Goal: Transaction & Acquisition: Purchase product/service

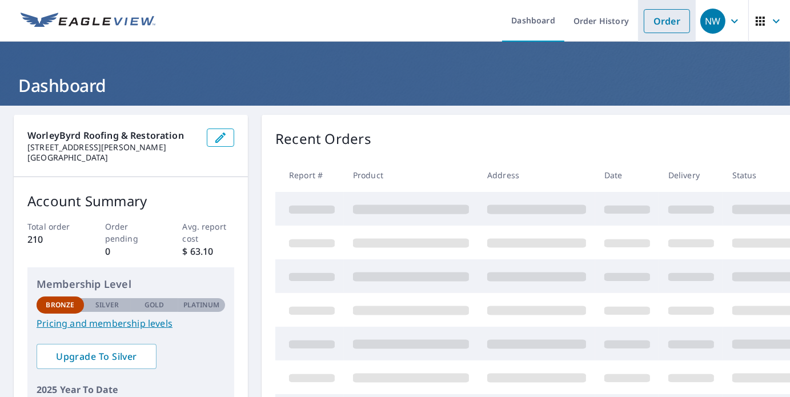
click at [651, 19] on link "Order" at bounding box center [667, 21] width 46 height 24
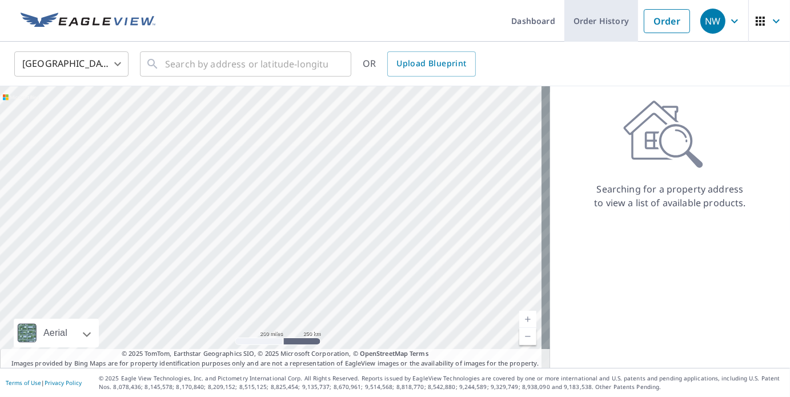
click at [601, 18] on link "Order History" at bounding box center [601, 21] width 74 height 42
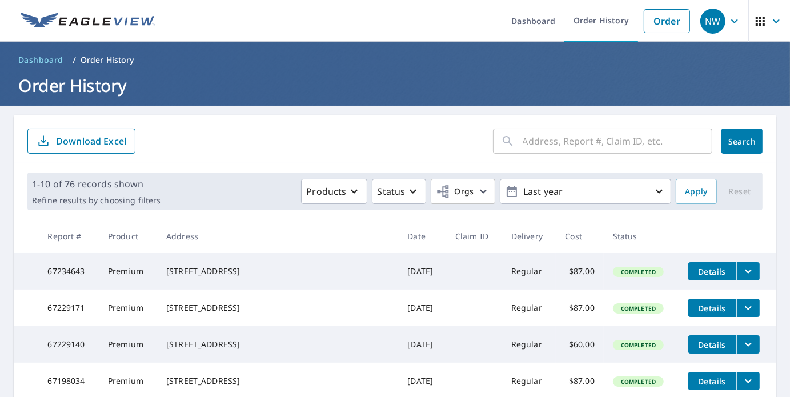
click at [371, 136] on form "​ Search Download Excel" at bounding box center [394, 140] width 735 height 25
click at [658, 23] on link "Order" at bounding box center [667, 21] width 46 height 24
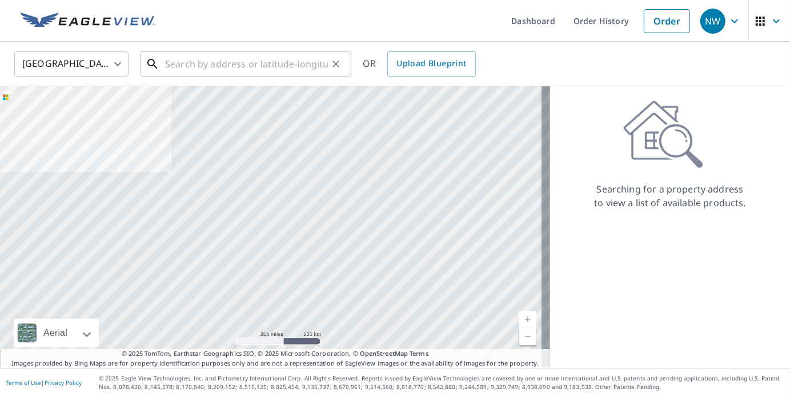
click at [293, 62] on input "text" at bounding box center [246, 64] width 163 height 32
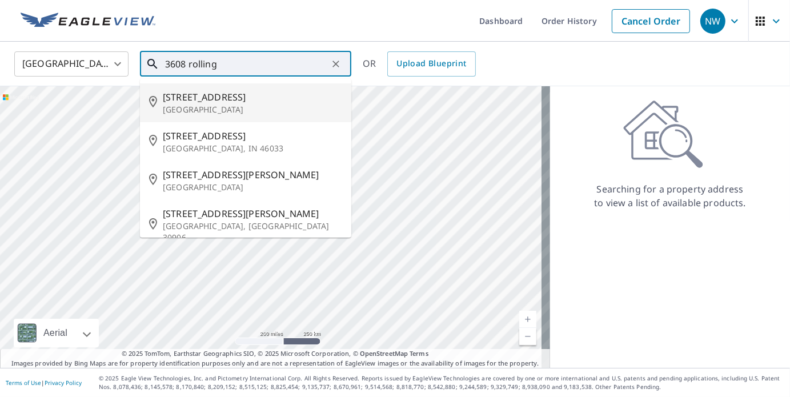
click at [253, 90] on span "[STREET_ADDRESS]" at bounding box center [252, 97] width 179 height 14
type input "[STREET_ADDRESS]"
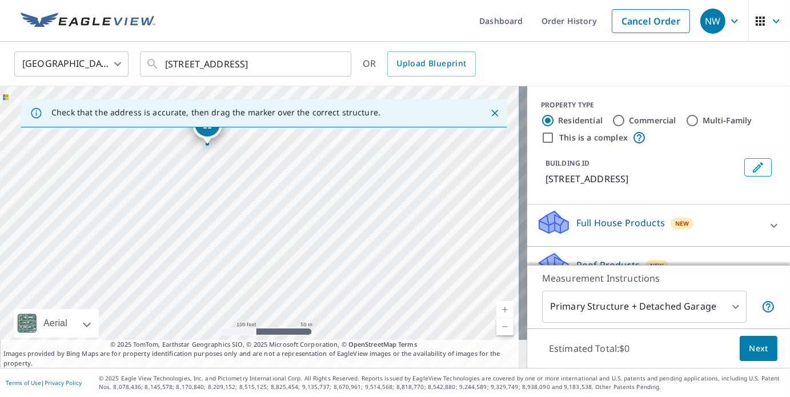
drag, startPoint x: 247, startPoint y: 216, endPoint x: 302, endPoint y: 306, distance: 105.6
click at [302, 306] on div "[STREET_ADDRESS]" at bounding box center [263, 227] width 527 height 282
drag, startPoint x: 264, startPoint y: 239, endPoint x: 329, endPoint y: 240, distance: 65.7
click at [329, 240] on div "[STREET_ADDRESS]" at bounding box center [263, 227] width 527 height 282
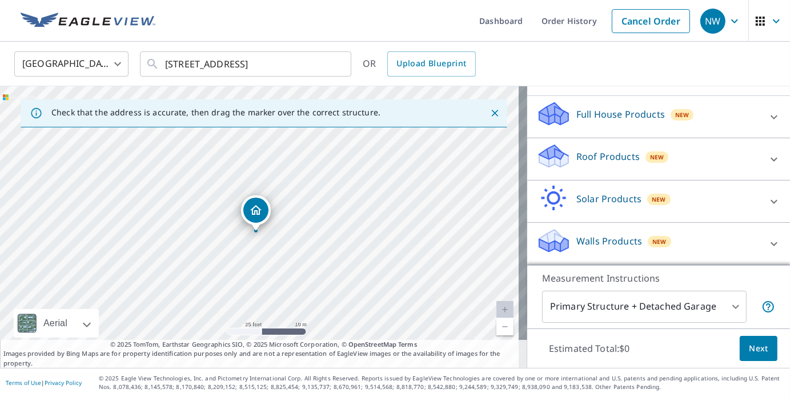
click at [584, 163] on p "Roof Products" at bounding box center [607, 157] width 63 height 14
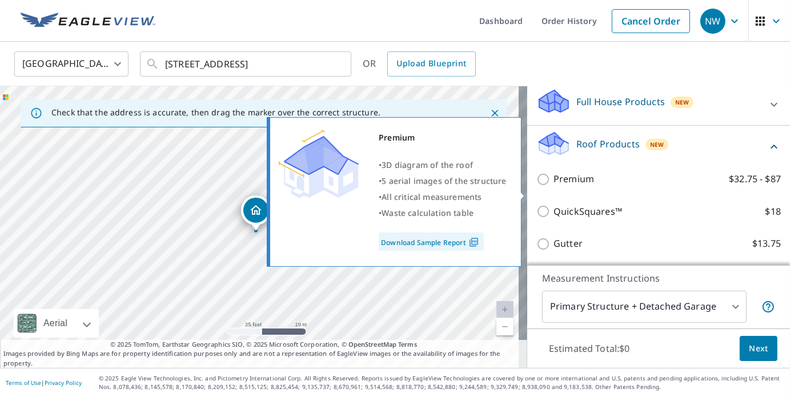
click at [536, 186] on input "Premium $32.75 - $87" at bounding box center [544, 179] width 17 height 14
checkbox input "true"
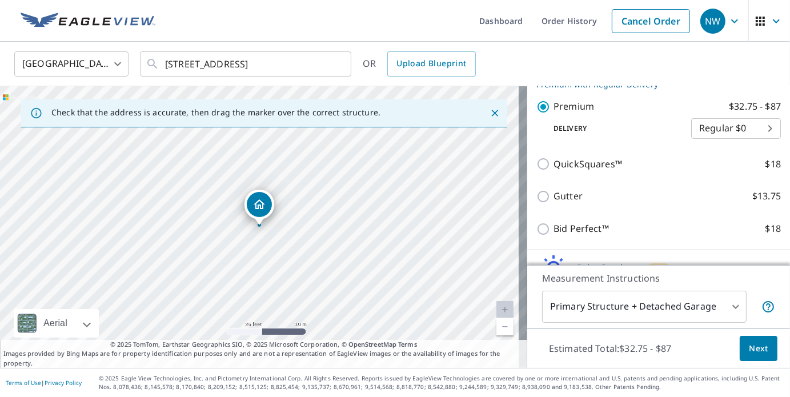
scroll to position [289, 0]
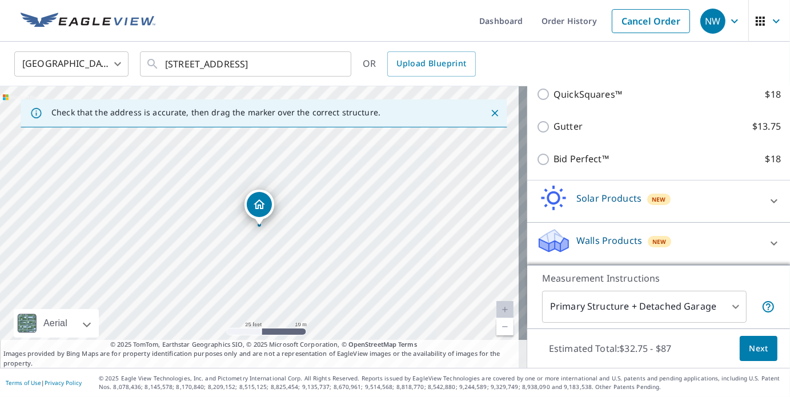
click at [749, 343] on span "Next" at bounding box center [758, 348] width 19 height 14
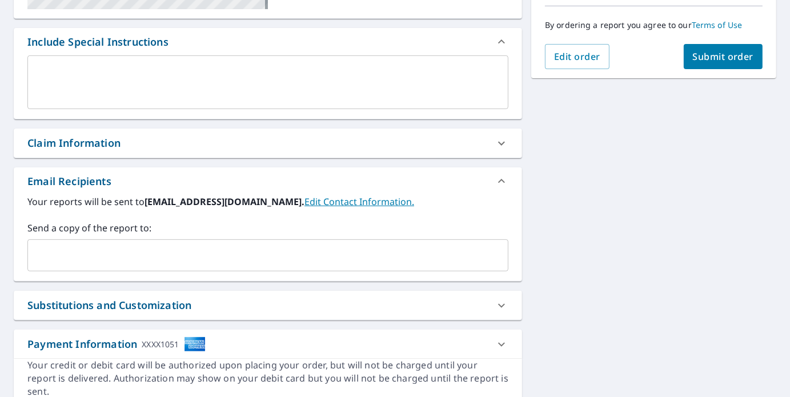
scroll to position [296, 0]
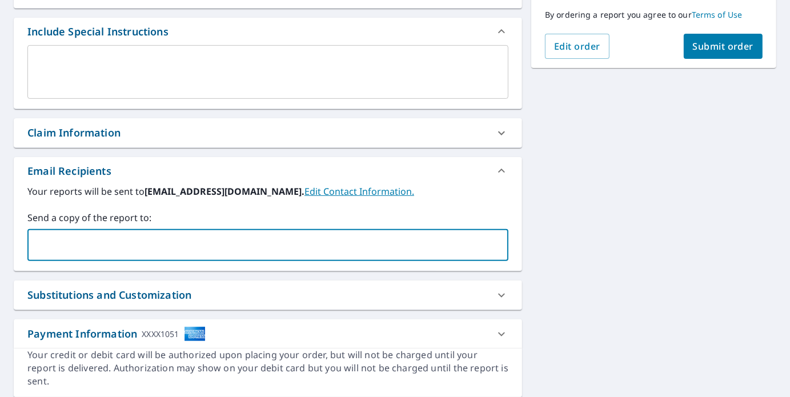
click at [348, 246] on input "text" at bounding box center [259, 245] width 453 height 22
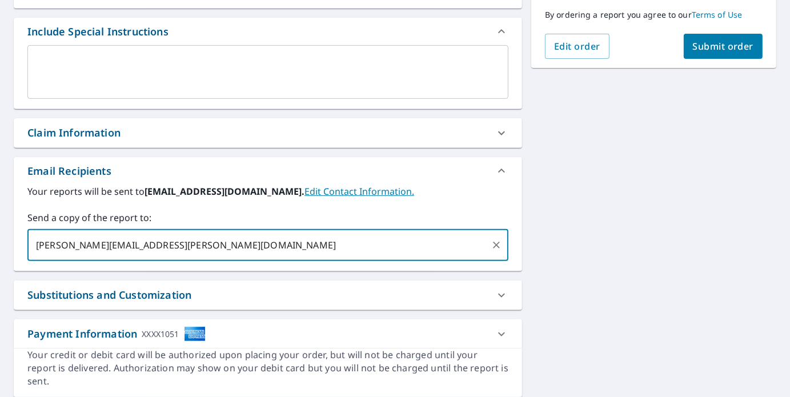
type input "[PERSON_NAME][EMAIL_ADDRESS][PERSON_NAME][DOMAIN_NAME],"
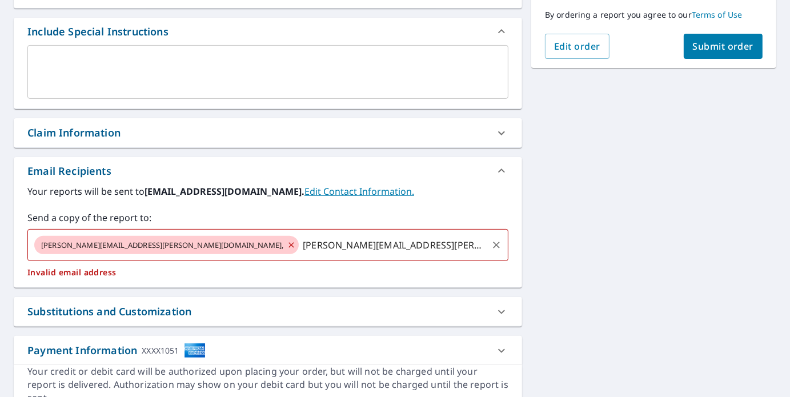
type input "[PERSON_NAME][EMAIL_ADDRESS][PERSON_NAME][DOMAIN_NAME]"
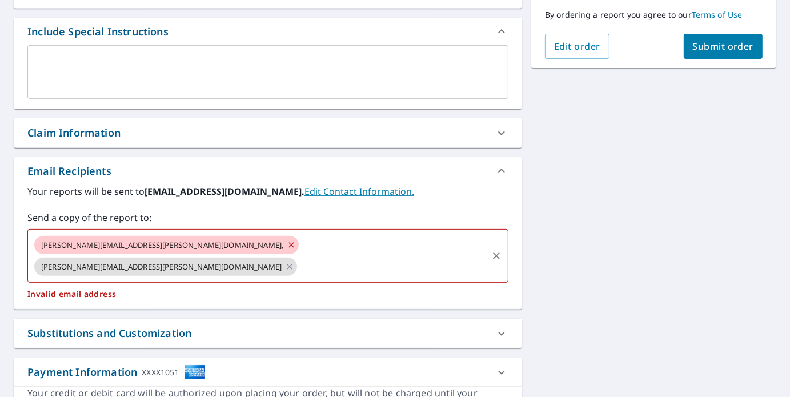
click at [287, 242] on icon at bounding box center [291, 245] width 9 height 13
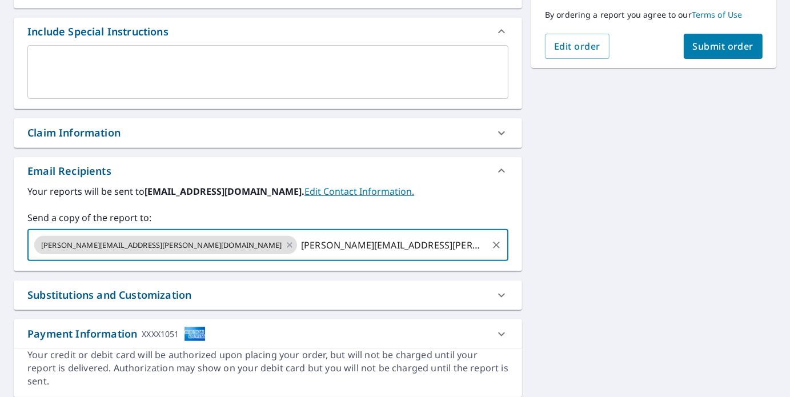
type input "[PERSON_NAME][EMAIL_ADDRESS][PERSON_NAME][DOMAIN_NAME]"
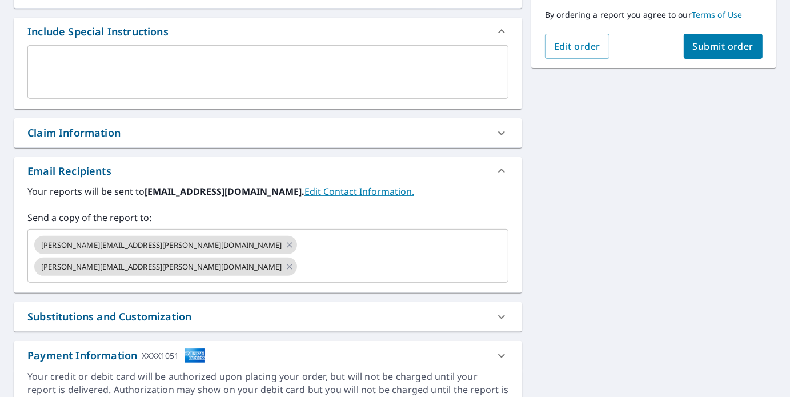
click at [582, 245] on div "[STREET_ADDRESS][GEOGRAPHIC_DATA] A standard road map Aerial A detailed look fr…" at bounding box center [395, 118] width 790 height 619
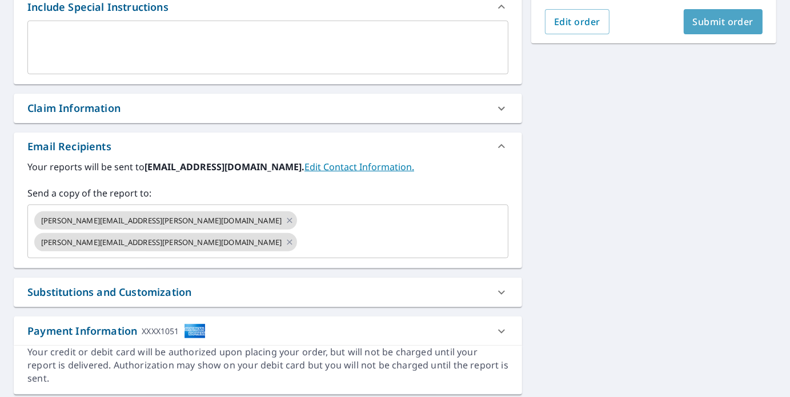
click at [725, 17] on span "Submit order" at bounding box center [723, 21] width 61 height 13
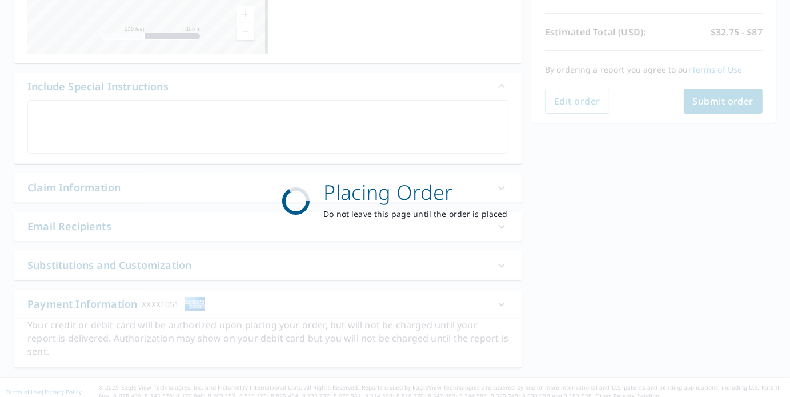
scroll to position [236, 0]
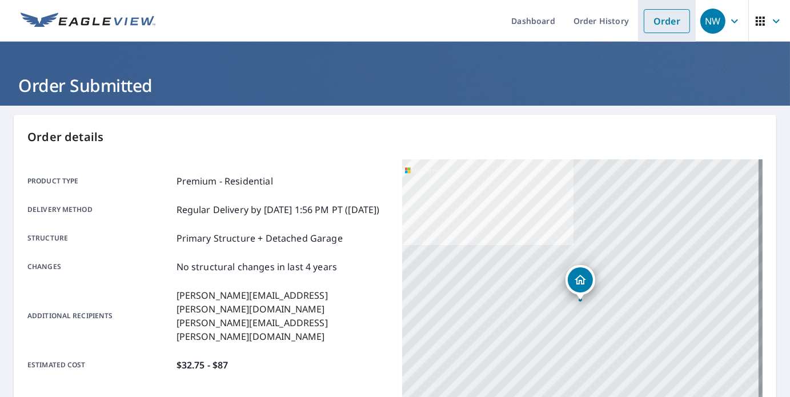
click at [658, 6] on li "Order" at bounding box center [667, 21] width 58 height 42
click at [658, 12] on link "Order" at bounding box center [667, 21] width 46 height 24
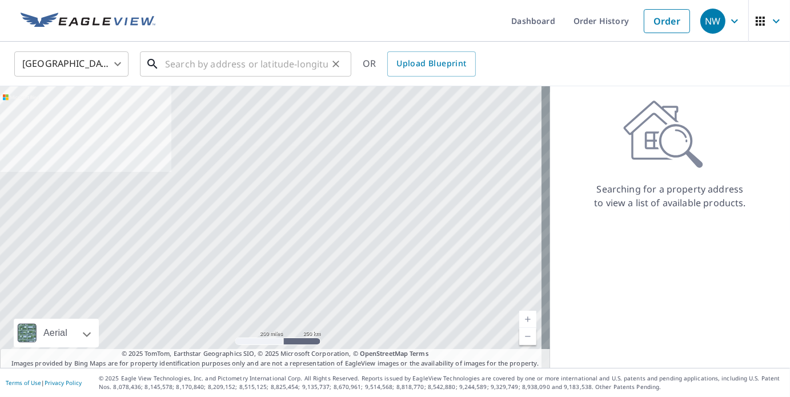
click at [229, 69] on input "text" at bounding box center [246, 64] width 163 height 32
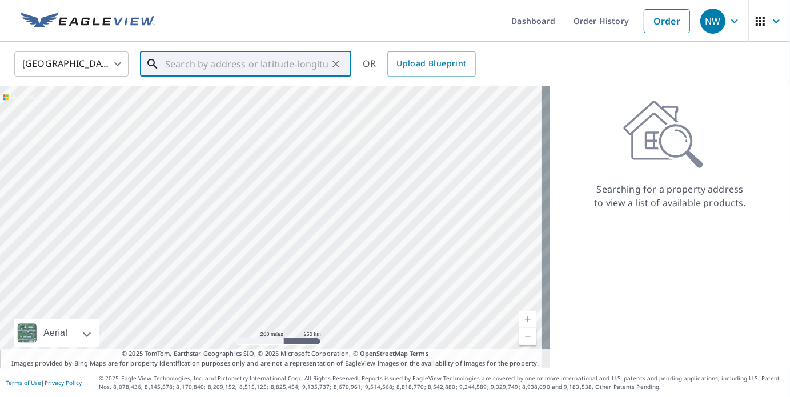
paste input "[STREET_ADDRESS][PERSON_NAME]"
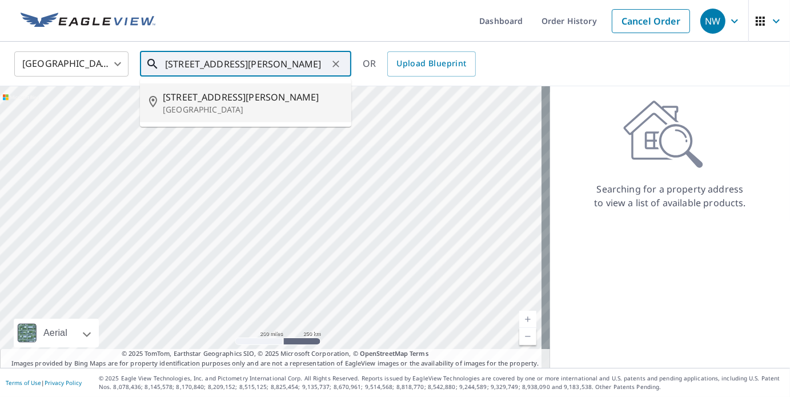
click at [216, 104] on p "[GEOGRAPHIC_DATA]" at bounding box center [252, 109] width 179 height 11
type input "[STREET_ADDRESS][PERSON_NAME]"
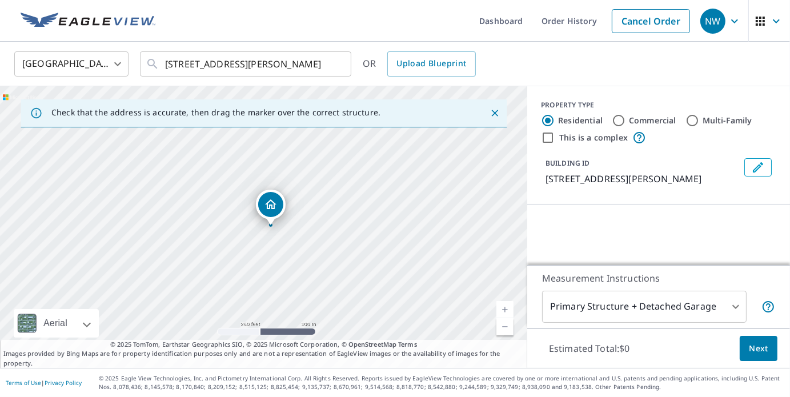
scroll to position [0, 0]
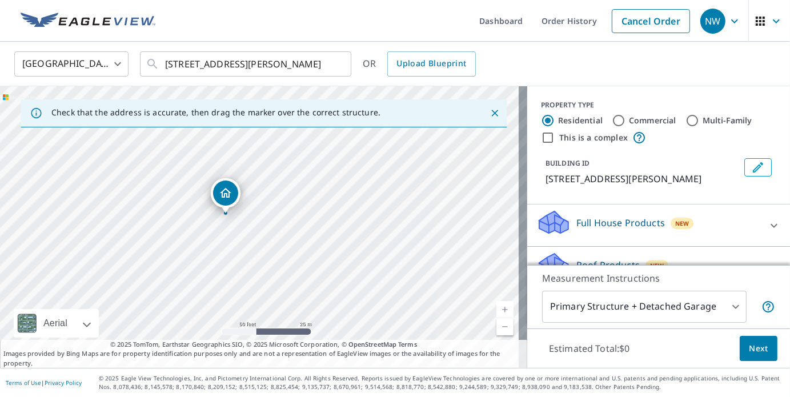
drag, startPoint x: 247, startPoint y: 232, endPoint x: 279, endPoint y: 235, distance: 31.6
click at [279, 235] on div "[STREET_ADDRESS][PERSON_NAME]" at bounding box center [263, 227] width 527 height 282
drag, startPoint x: 256, startPoint y: 235, endPoint x: 276, endPoint y: 234, distance: 19.4
click at [276, 234] on div "[STREET_ADDRESS][PERSON_NAME]" at bounding box center [263, 227] width 527 height 282
drag, startPoint x: 276, startPoint y: 221, endPoint x: 290, endPoint y: 218, distance: 13.4
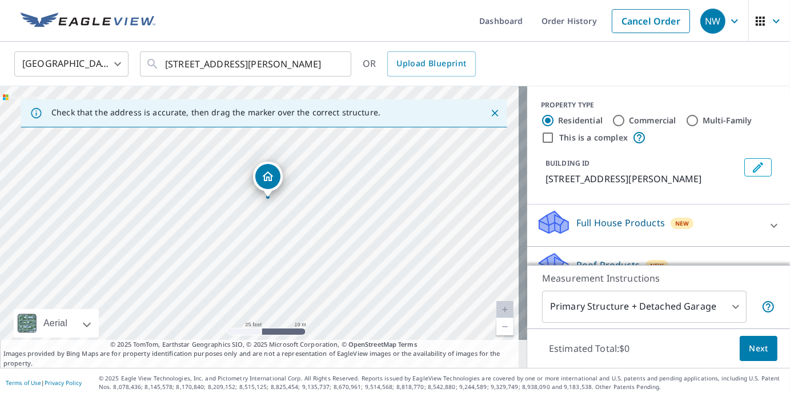
click at [290, 218] on div "[STREET_ADDRESS][PERSON_NAME]" at bounding box center [263, 227] width 527 height 282
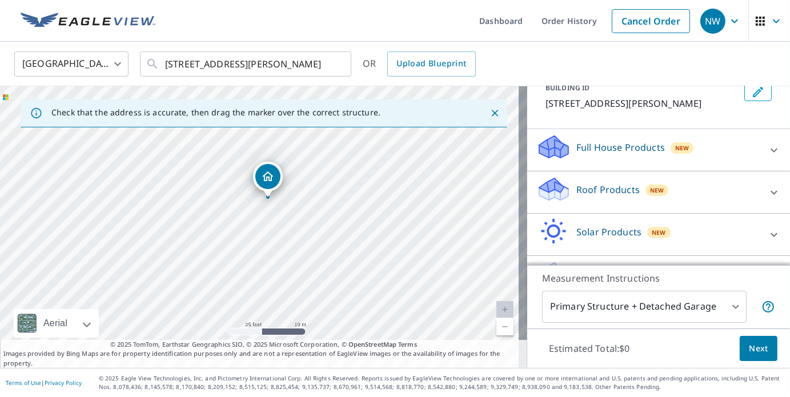
scroll to position [107, 0]
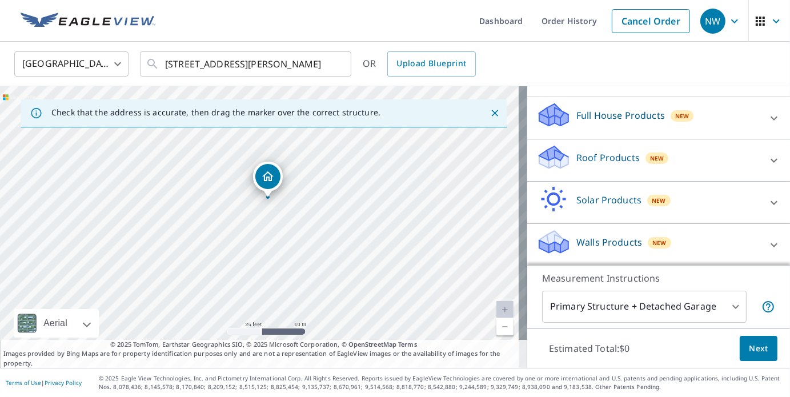
click at [646, 166] on div "Roof Products New" at bounding box center [648, 160] width 224 height 33
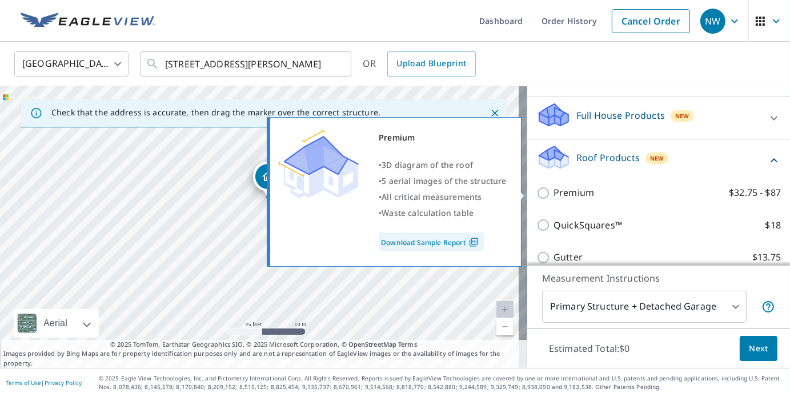
click at [536, 191] on input "Premium $32.75 - $87" at bounding box center [544, 193] width 17 height 14
checkbox input "true"
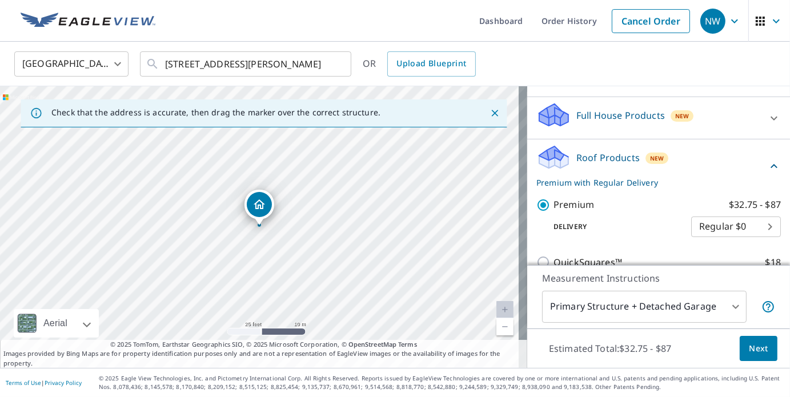
click at [758, 352] on span "Next" at bounding box center [758, 348] width 19 height 14
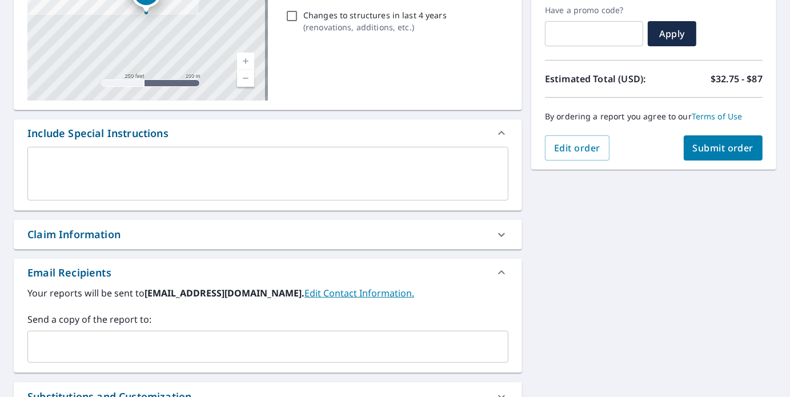
scroll to position [321, 0]
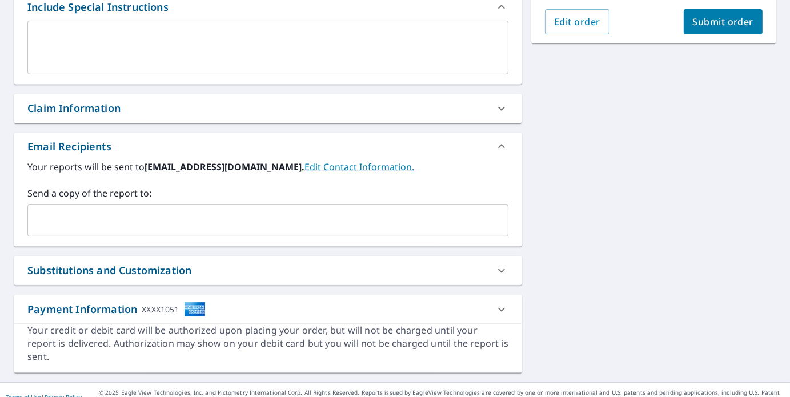
click at [266, 227] on input "text" at bounding box center [259, 221] width 453 height 22
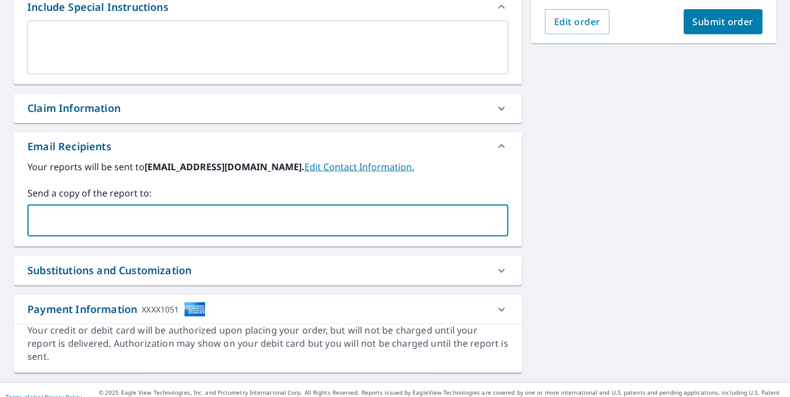
type input "c"
type input "[PERSON_NAME]@worleybyrdroofin"
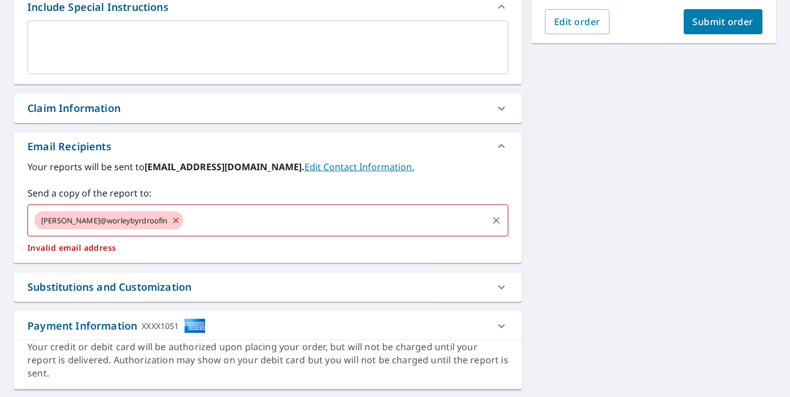
click at [171, 221] on icon at bounding box center [175, 220] width 9 height 13
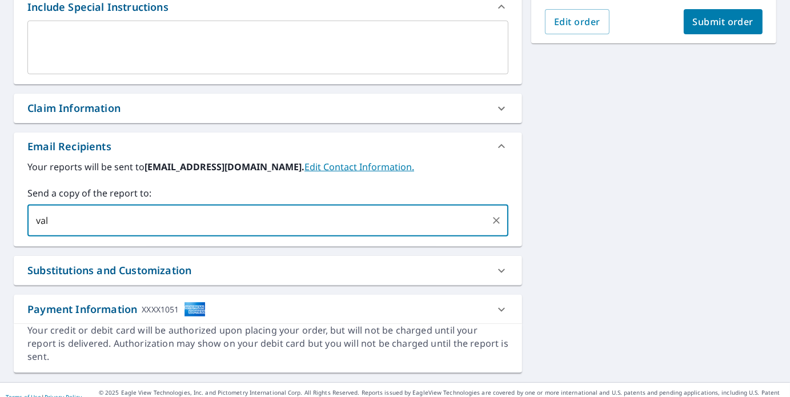
type input "vali"
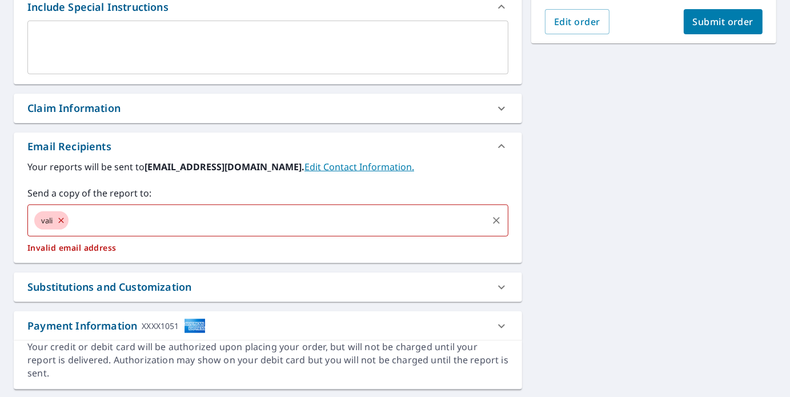
click at [62, 220] on icon at bounding box center [60, 220] width 5 height 5
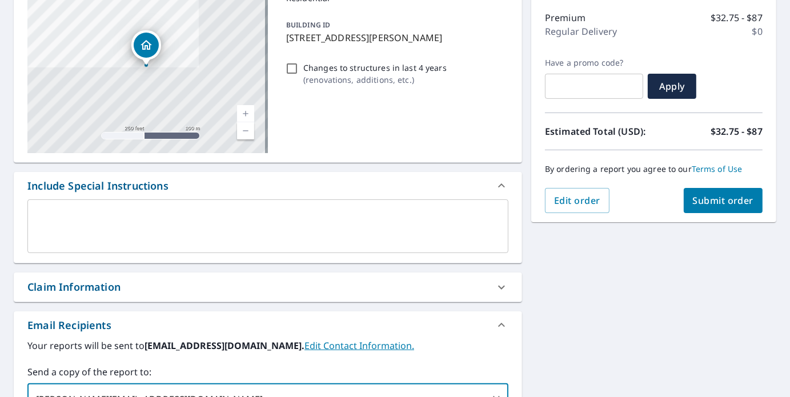
scroll to position [165, 0]
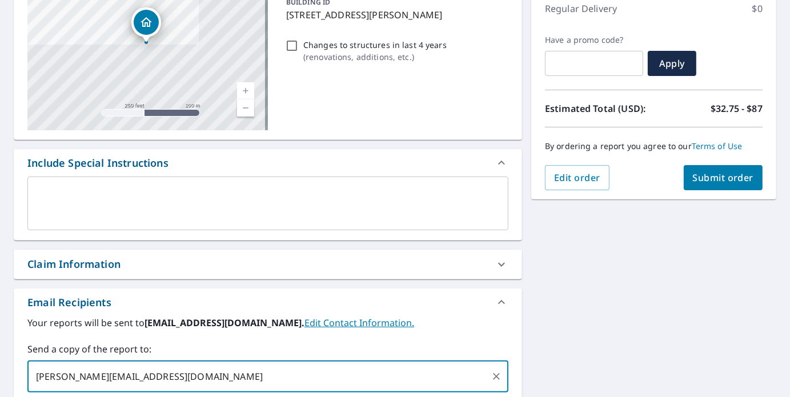
type input "[PERSON_NAME][EMAIL_ADDRESS][DOMAIN_NAME]"
click at [693, 180] on span "Submit order" at bounding box center [723, 177] width 61 height 13
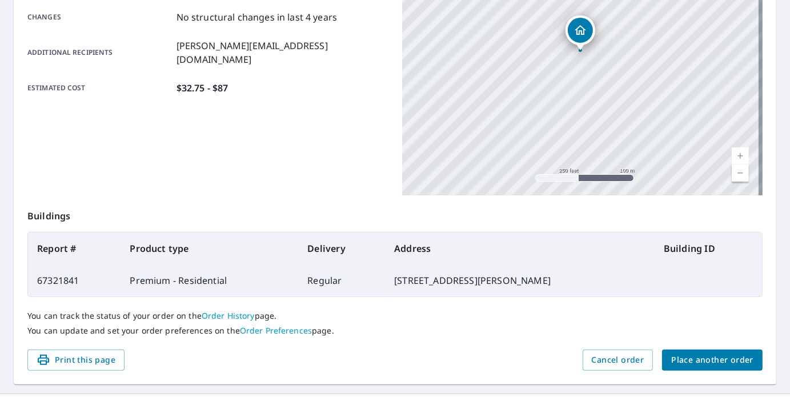
scroll to position [250, 0]
click at [689, 363] on span "Place another order" at bounding box center [712, 359] width 82 height 14
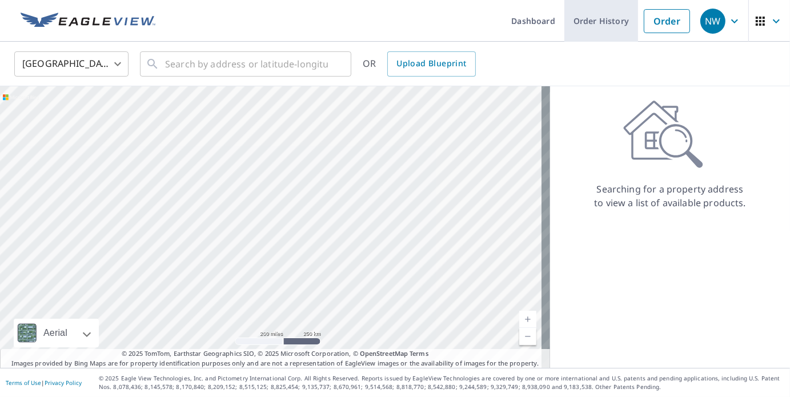
click at [581, 14] on link "Order History" at bounding box center [601, 21] width 74 height 42
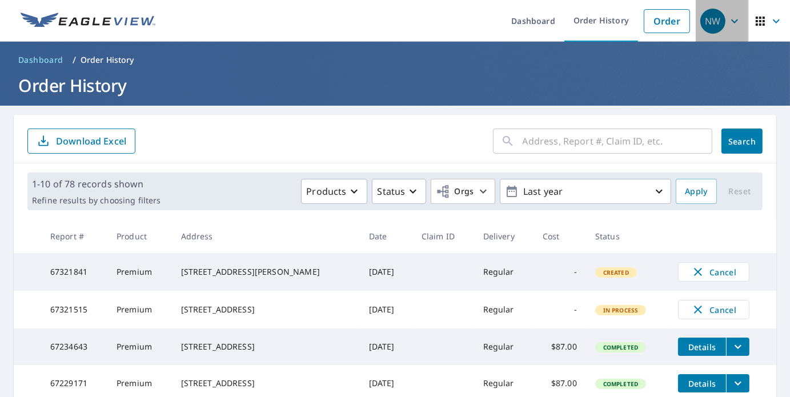
click at [727, 27] on icon "button" at bounding box center [734, 21] width 14 height 14
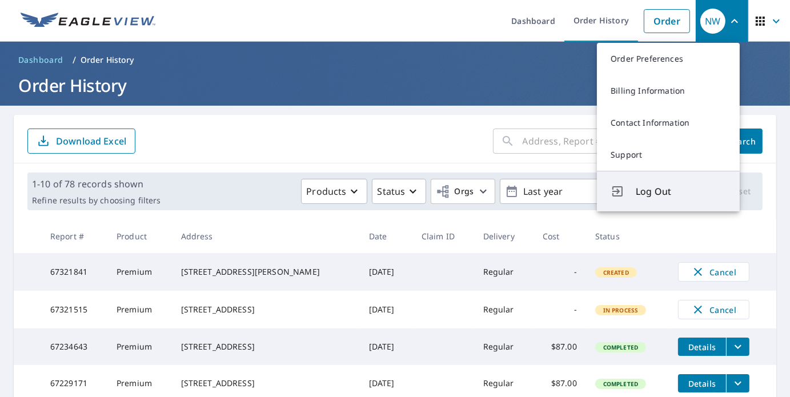
click at [643, 193] on span "Log Out" at bounding box center [681, 191] width 90 height 14
